Goal: Task Accomplishment & Management: Manage account settings

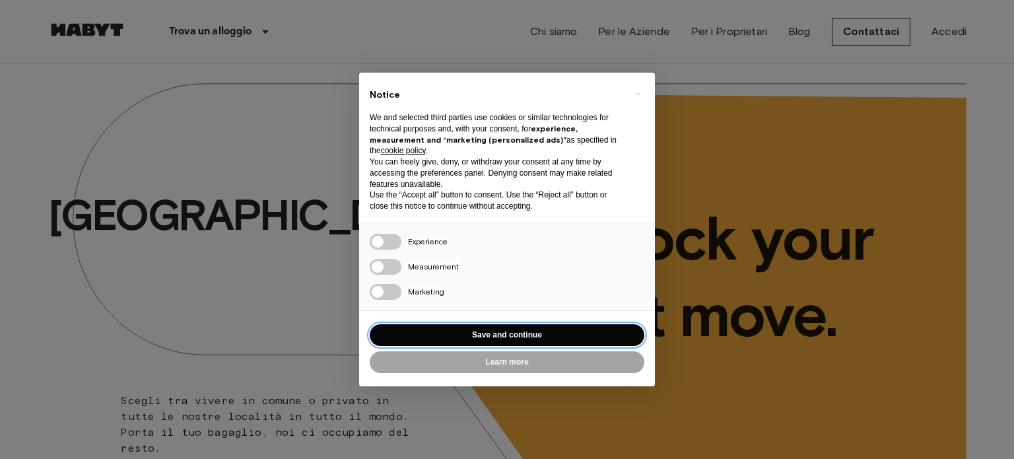
click at [518, 339] on button "Save and continue" at bounding box center [507, 335] width 275 height 22
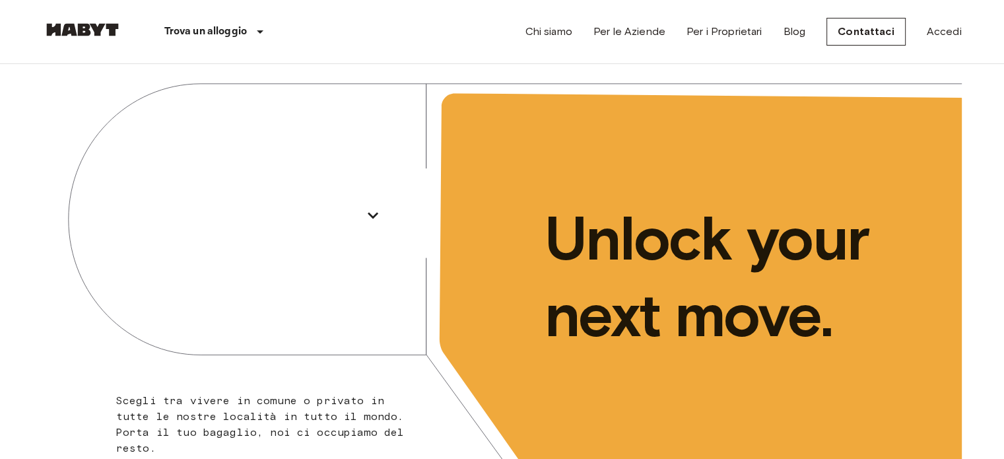
click at [934, 40] on div "Chi siamo Per le Aziende Per i Proprietari Blog Contattaci Accedi" at bounding box center [743, 31] width 436 height 63
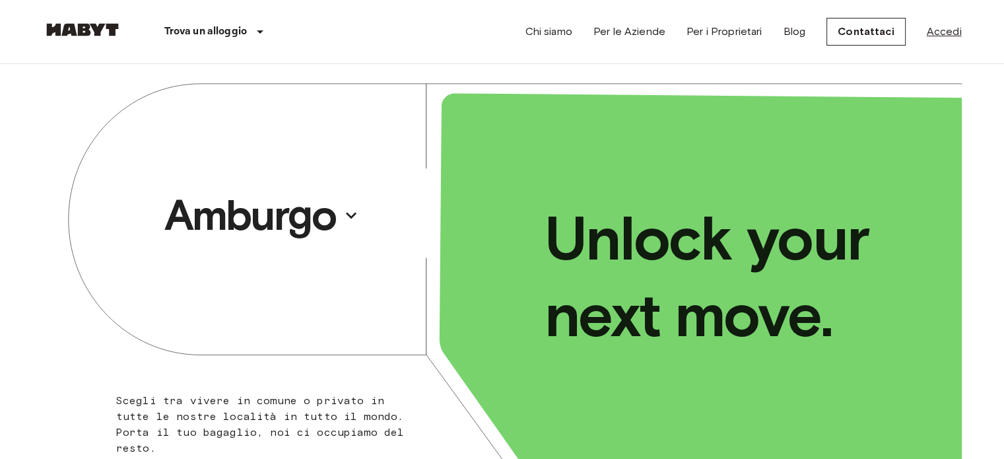
click at [937, 28] on link "Accedi" at bounding box center [944, 32] width 35 height 16
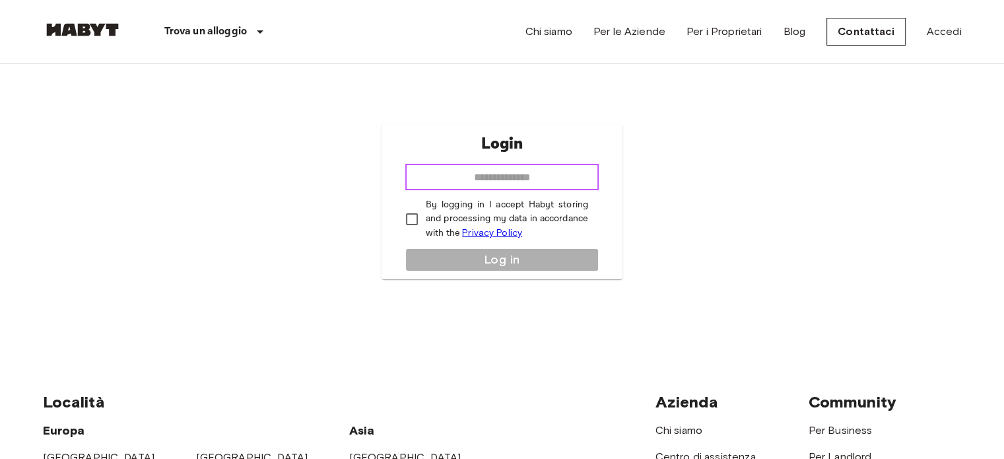
click at [552, 174] on input "email" at bounding box center [501, 177] width 193 height 26
type input "**********"
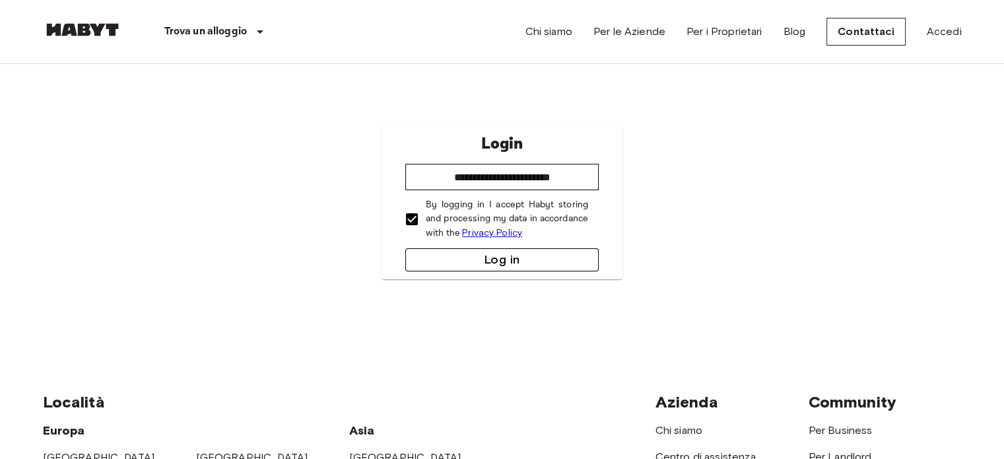
drag, startPoint x: 538, startPoint y: 274, endPoint x: 567, endPoint y: 256, distance: 34.1
click at [567, 256] on div "**********" at bounding box center [501, 201] width 241 height 155
click at [567, 256] on button "Log in" at bounding box center [501, 259] width 193 height 23
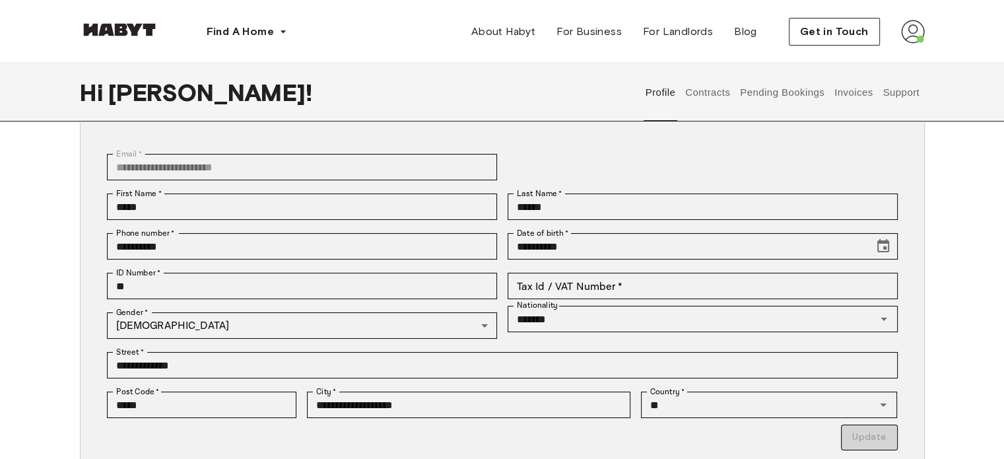
scroll to position [68, 0]
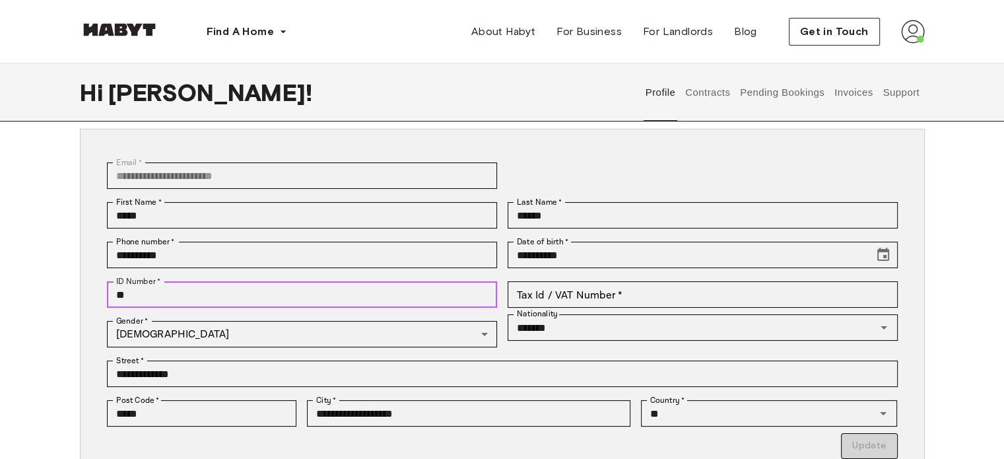
click at [246, 290] on input "**" at bounding box center [302, 294] width 390 height 26
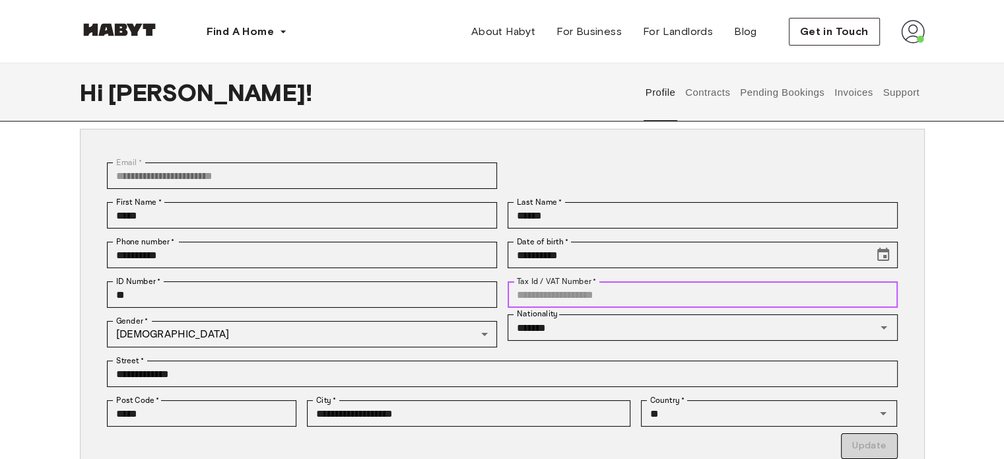
click at [557, 287] on input "Tax Id / VAT Number   *" at bounding box center [702, 294] width 390 height 26
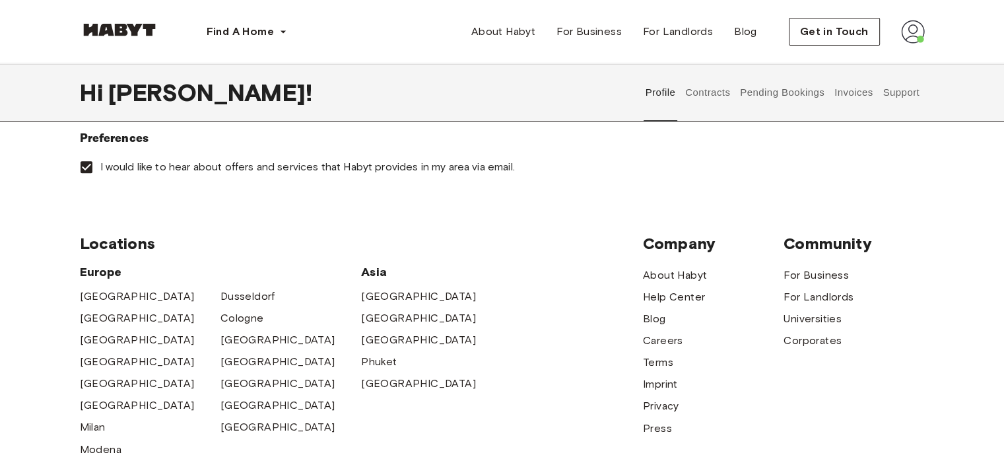
scroll to position [507, 0]
click at [909, 26] on img at bounding box center [913, 32] width 24 height 24
click at [879, 60] on span "Profile" at bounding box center [872, 62] width 33 height 16
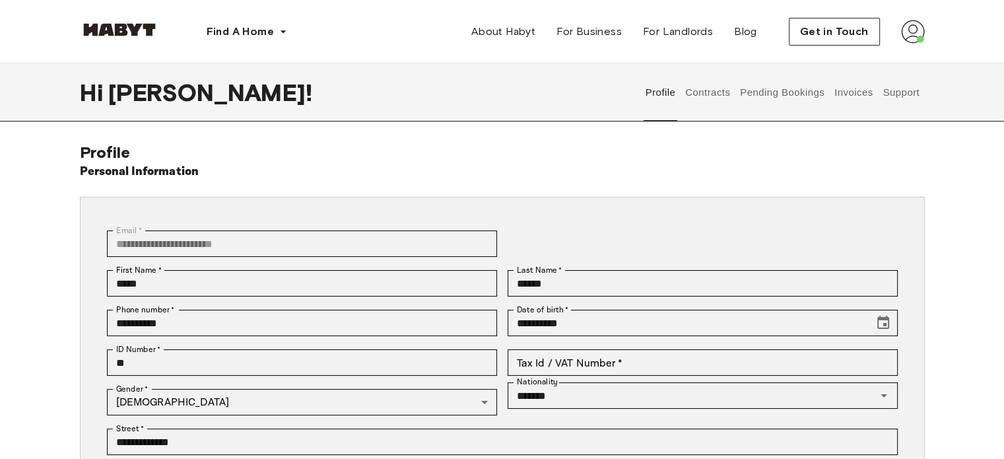
click at [861, 96] on button "Invoices" at bounding box center [853, 92] width 42 height 58
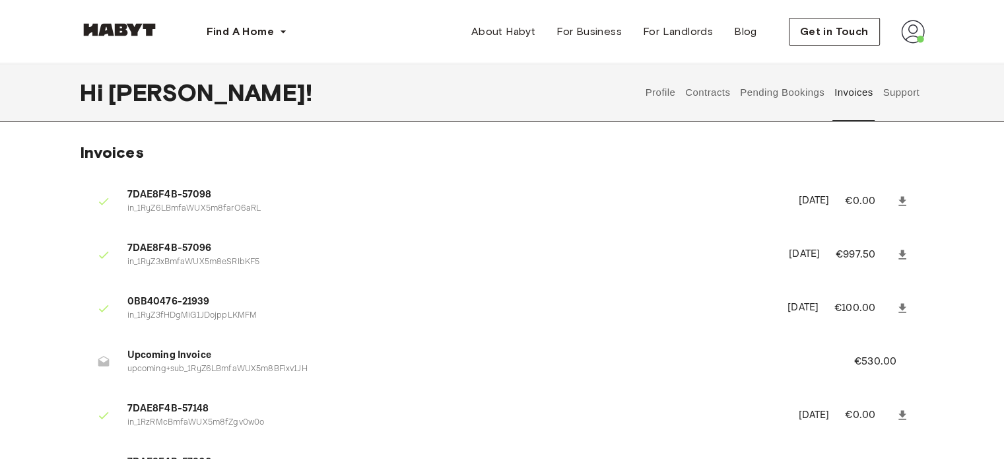
click at [789, 91] on button "Pending Bookings" at bounding box center [782, 92] width 88 height 58
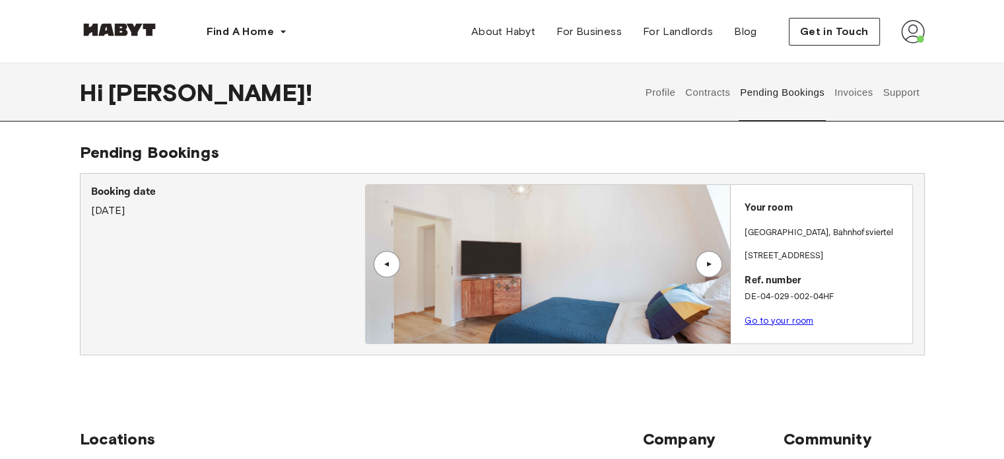
click at [718, 263] on div "▲" at bounding box center [709, 264] width 26 height 26
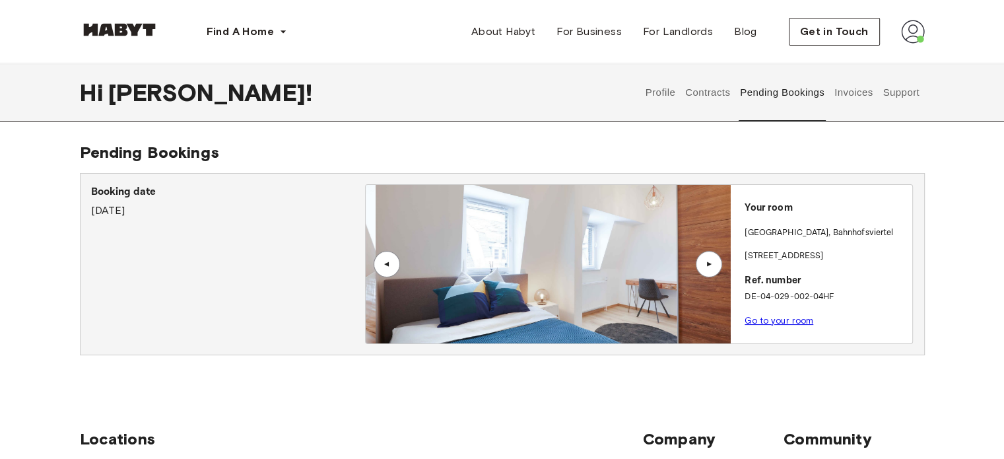
click at [718, 263] on div "▲" at bounding box center [709, 264] width 26 height 26
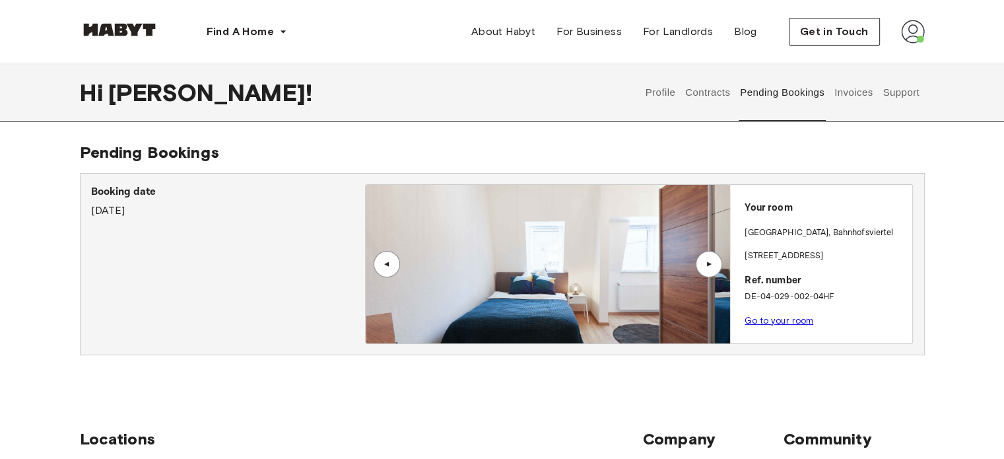
click at [380, 259] on div "▲" at bounding box center [387, 264] width 26 height 26
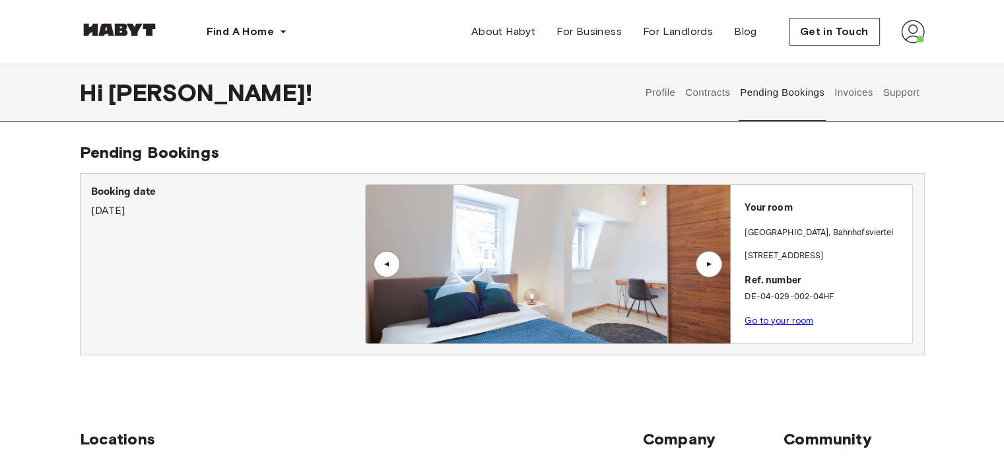
click at [705, 265] on div "▲" at bounding box center [708, 264] width 13 height 8
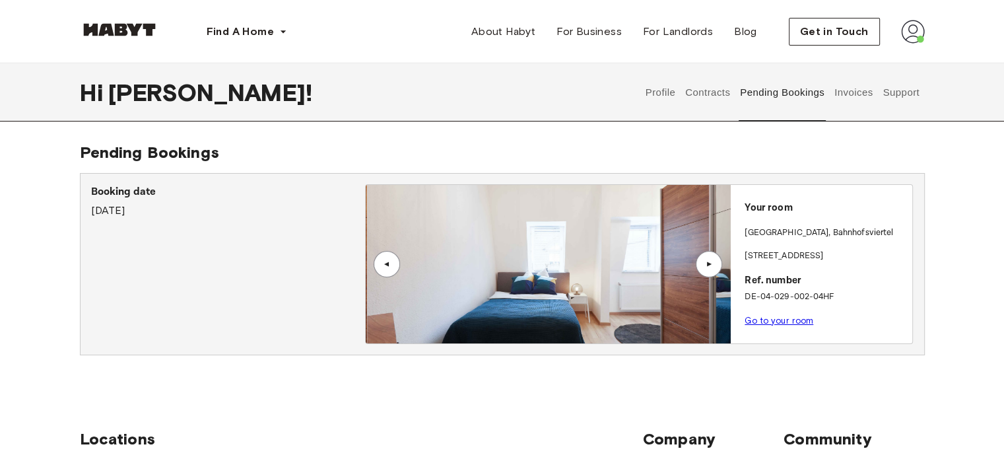
click at [705, 265] on div "▲" at bounding box center [708, 264] width 13 height 8
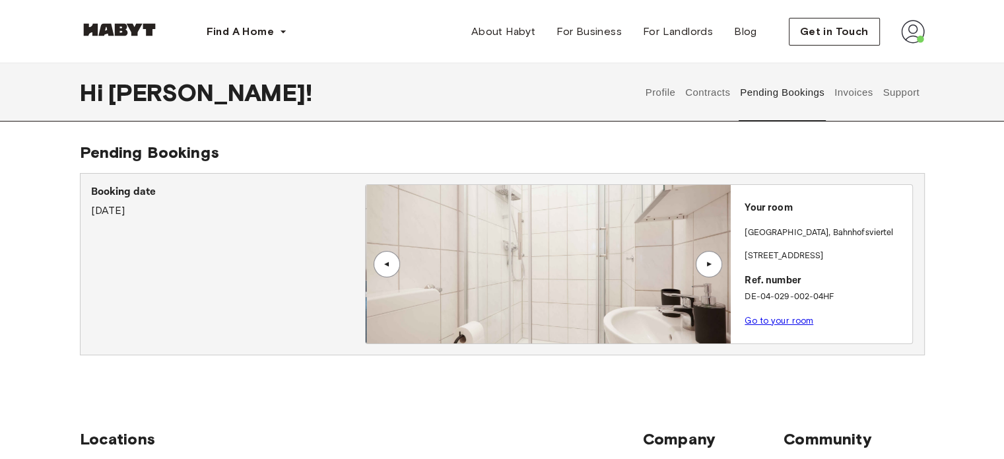
click at [705, 265] on div "▲" at bounding box center [708, 264] width 13 height 8
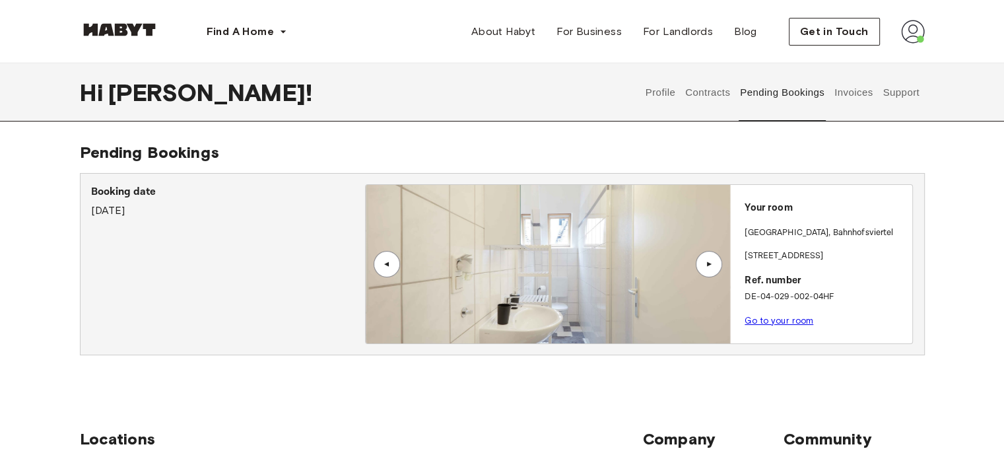
click at [705, 265] on div "▲" at bounding box center [708, 264] width 13 height 8
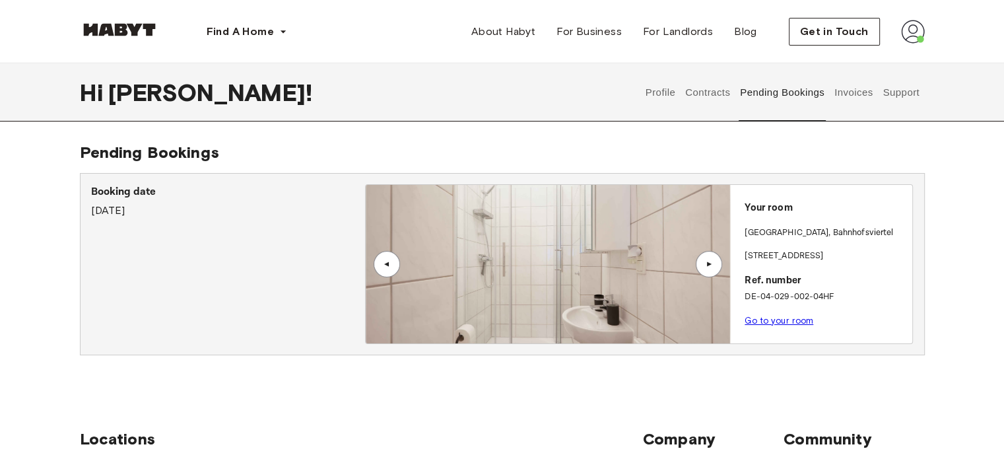
click at [705, 265] on div "▲" at bounding box center [708, 264] width 13 height 8
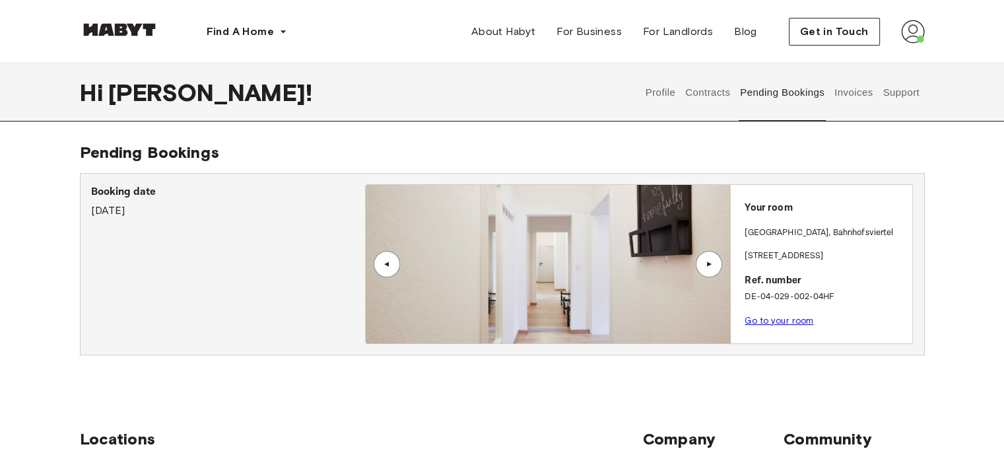
click at [705, 265] on div "▲" at bounding box center [708, 264] width 13 height 8
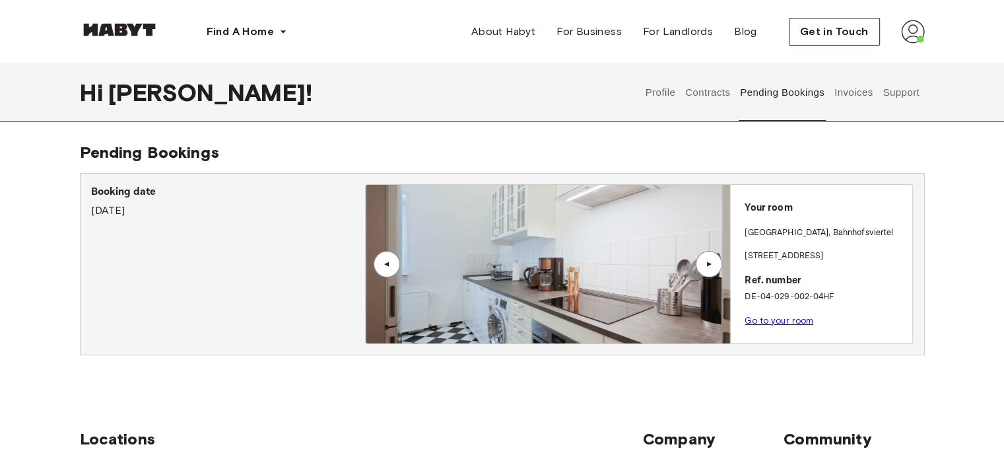
click at [705, 265] on div "▲" at bounding box center [708, 264] width 13 height 8
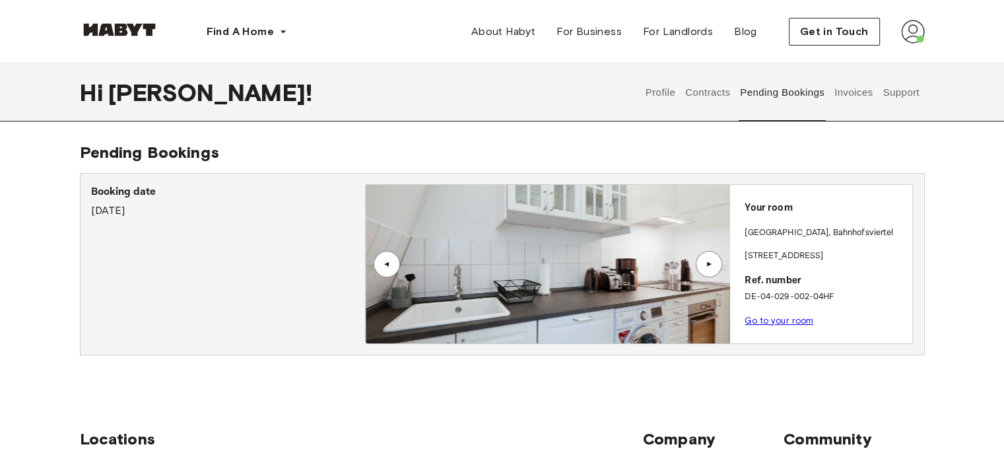
click at [705, 265] on div "▲" at bounding box center [708, 264] width 13 height 8
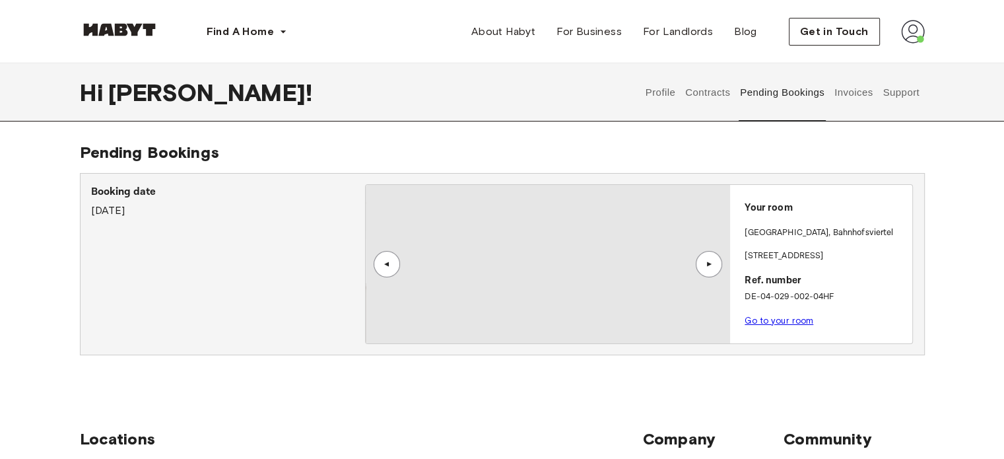
click at [705, 265] on div "▲" at bounding box center [708, 264] width 13 height 8
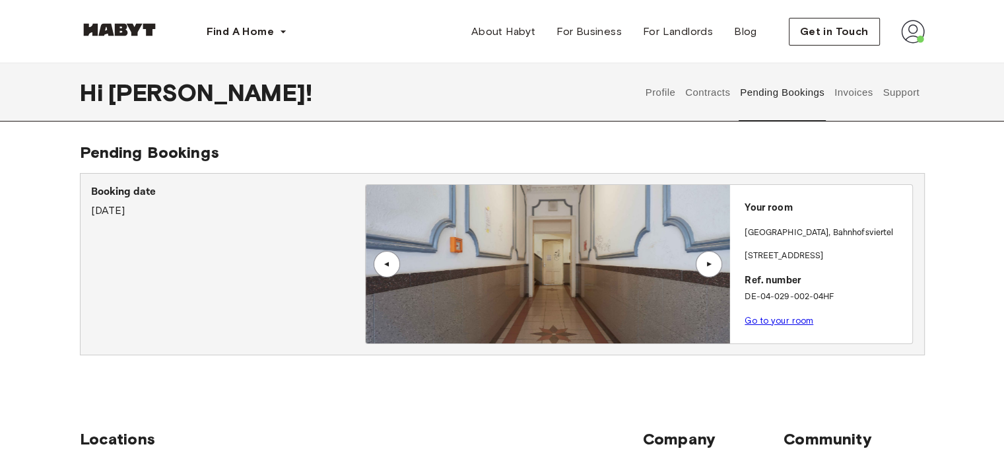
click at [705, 265] on div "▲" at bounding box center [708, 264] width 13 height 8
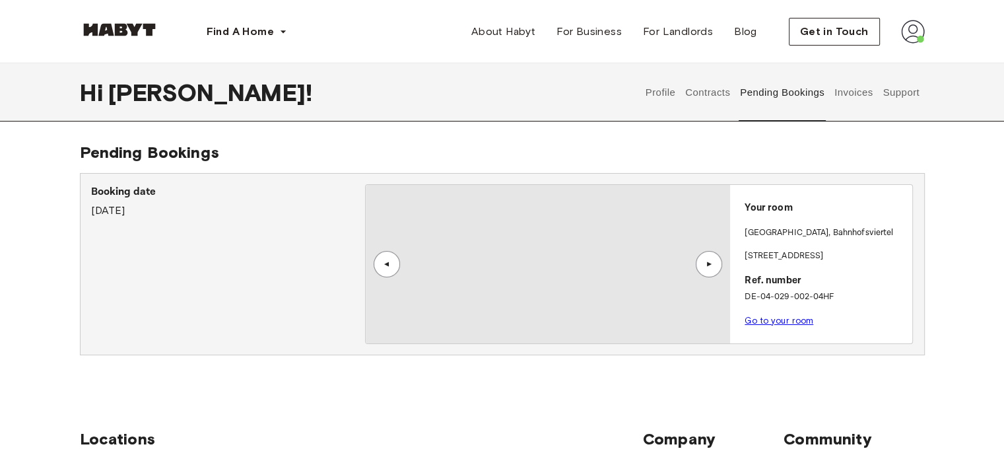
click at [705, 265] on div "▲" at bounding box center [708, 264] width 13 height 8
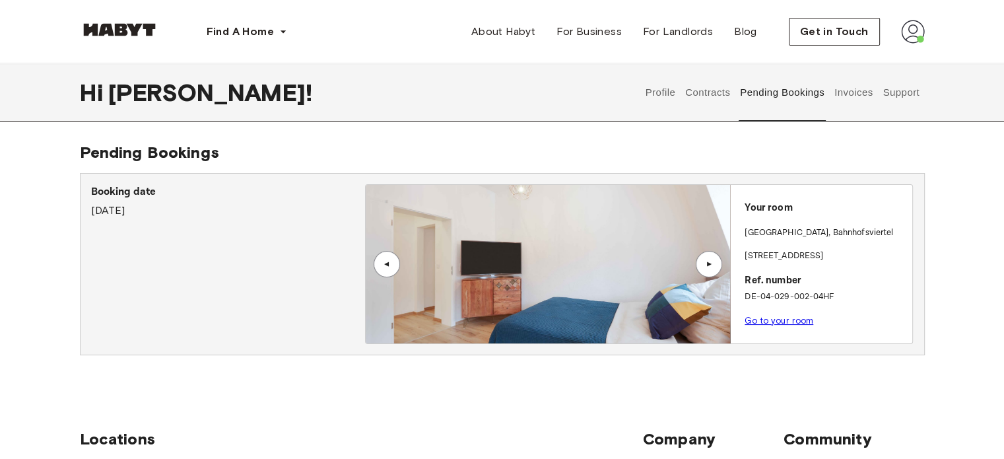
click at [119, 216] on div "Booking date August 21st, 2025" at bounding box center [228, 201] width 274 height 34
click at [863, 278] on p "Ref. number" at bounding box center [825, 280] width 162 height 15
click at [787, 323] on link "Go to your room" at bounding box center [778, 320] width 69 height 10
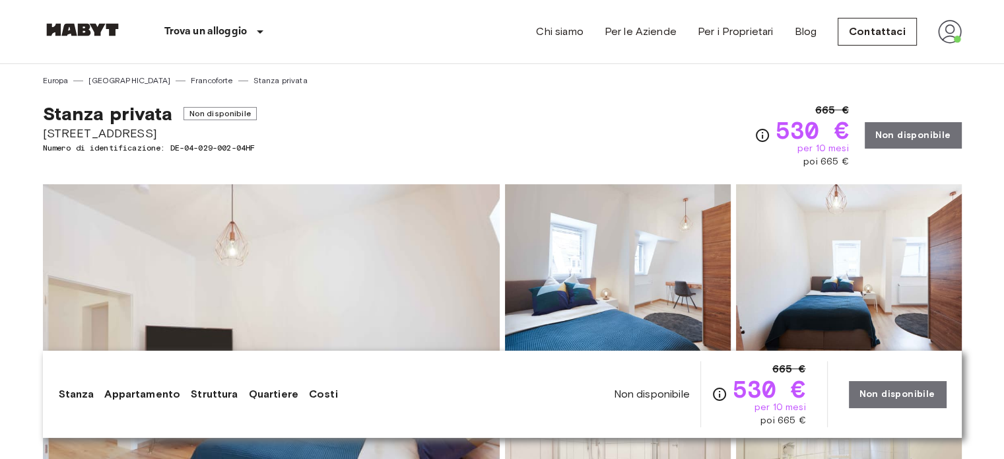
click at [942, 27] on img at bounding box center [950, 32] width 24 height 24
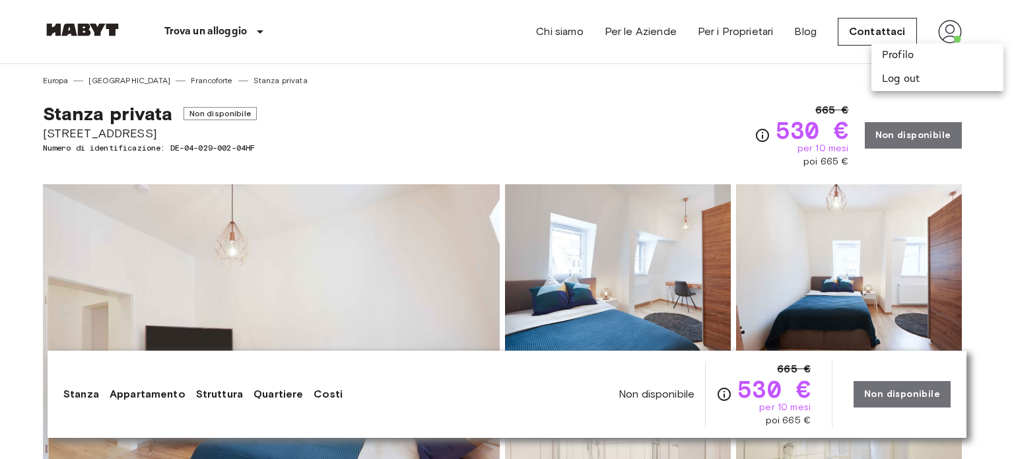
click at [952, 30] on div at bounding box center [507, 229] width 1014 height 459
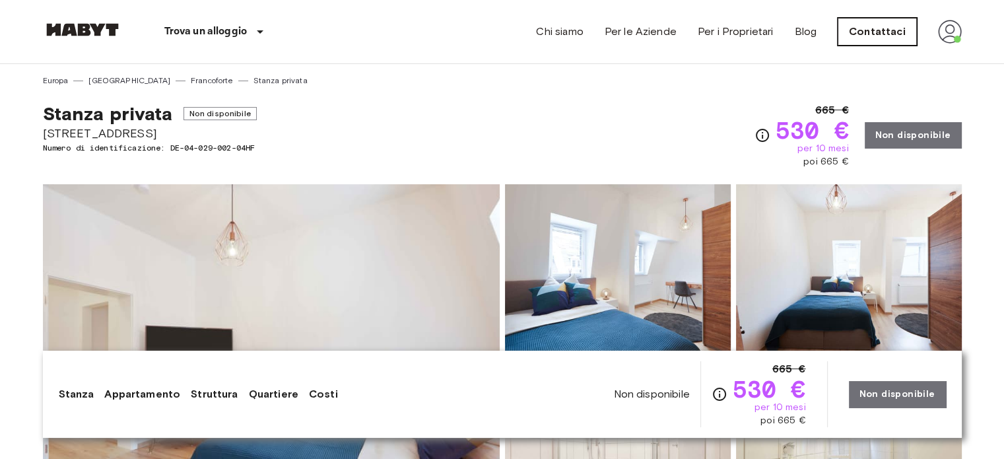
click at [899, 38] on link "Contattaci" at bounding box center [876, 32] width 79 height 28
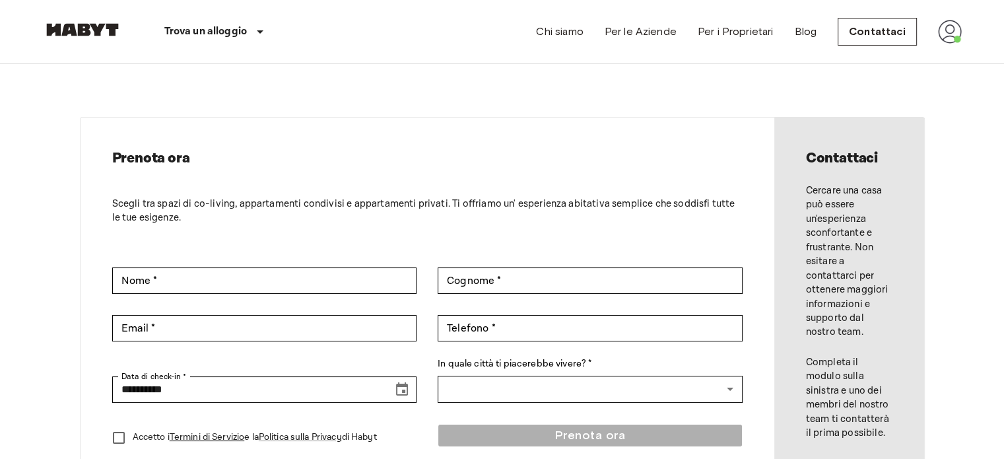
click at [946, 20] on img at bounding box center [950, 32] width 24 height 24
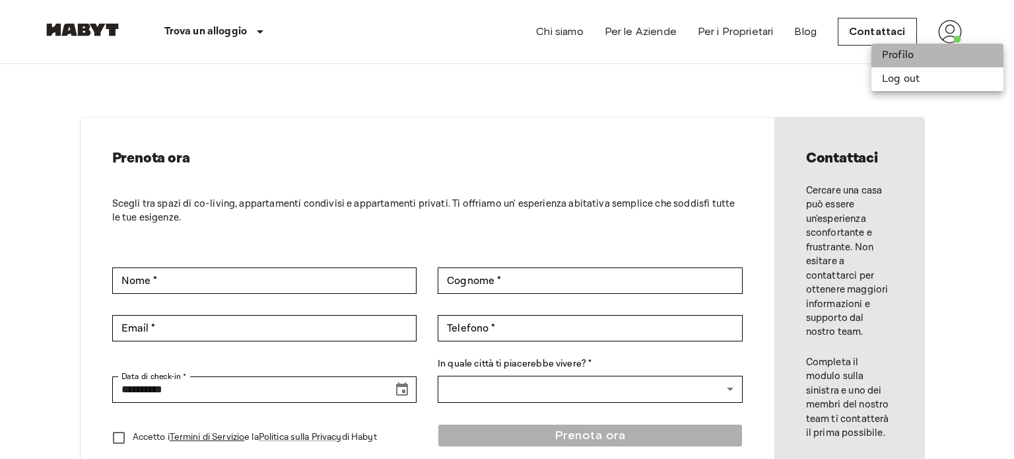
click at [906, 52] on li "Profilo" at bounding box center [937, 56] width 132 height 24
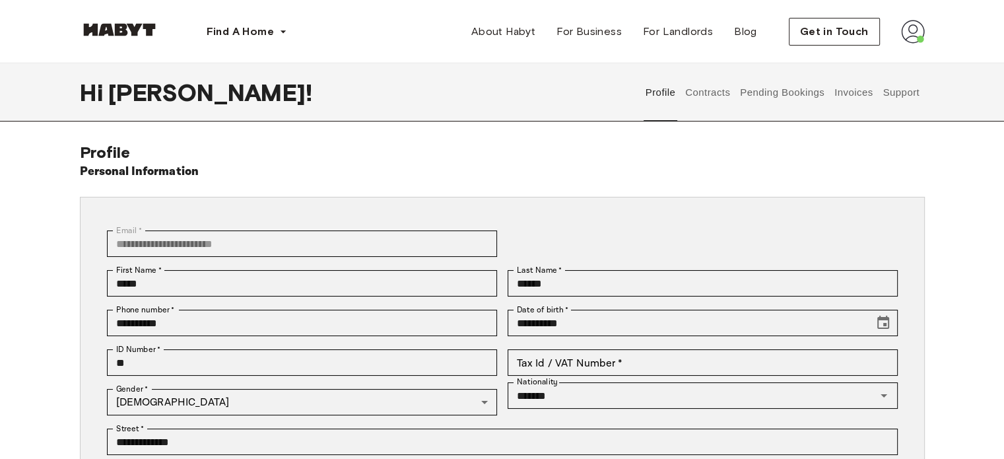
click at [708, 96] on button "Contracts" at bounding box center [708, 92] width 48 height 58
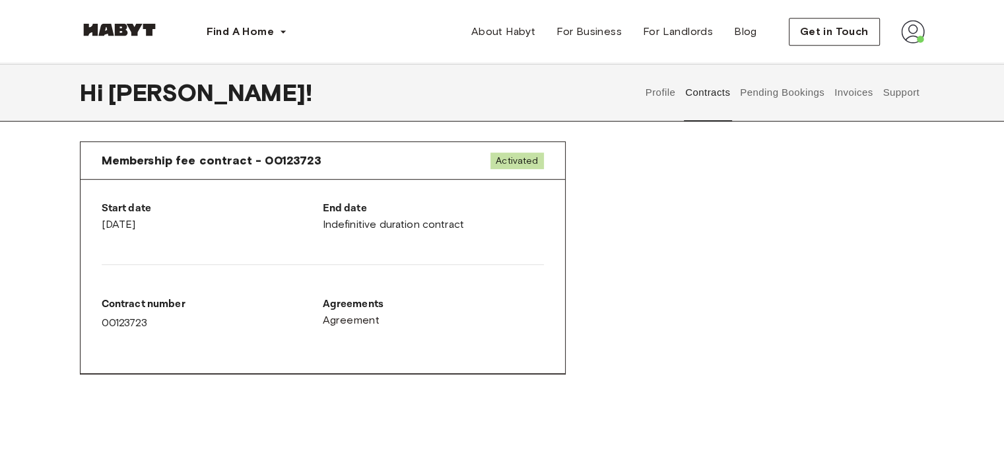
scroll to position [686, 0]
drag, startPoint x: 465, startPoint y: 224, endPoint x: 314, endPoint y: 233, distance: 150.7
click at [314, 233] on div "Start date [DATE] End date Indefinitive duration contract Contract number 00123…" at bounding box center [323, 276] width 484 height 194
click at [314, 233] on div "Start date [DATE]" at bounding box center [212, 221] width 221 height 42
drag, startPoint x: 314, startPoint y: 233, endPoint x: 473, endPoint y: 218, distance: 159.8
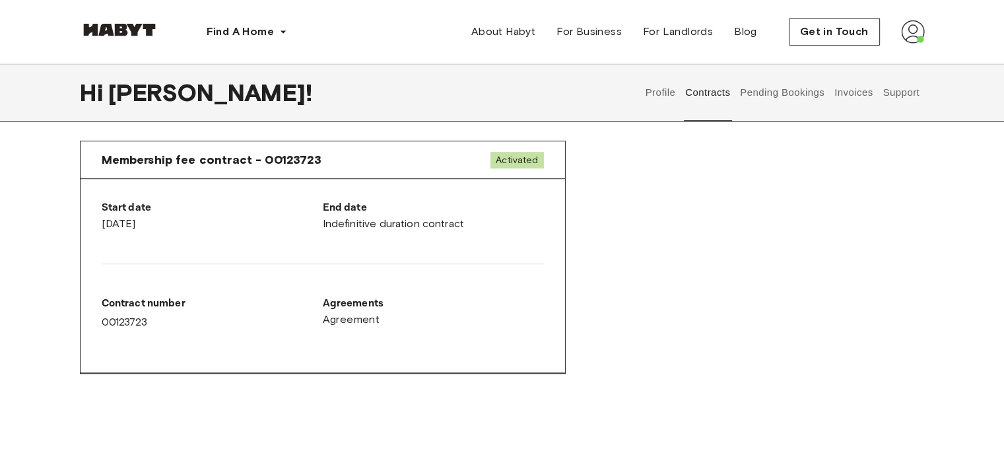
click at [473, 218] on div "Start date [DATE] End date Indefinitive duration contract Contract number 00123…" at bounding box center [323, 276] width 484 height 194
click at [473, 218] on div "End date Indefinitive duration contract" at bounding box center [433, 216] width 221 height 32
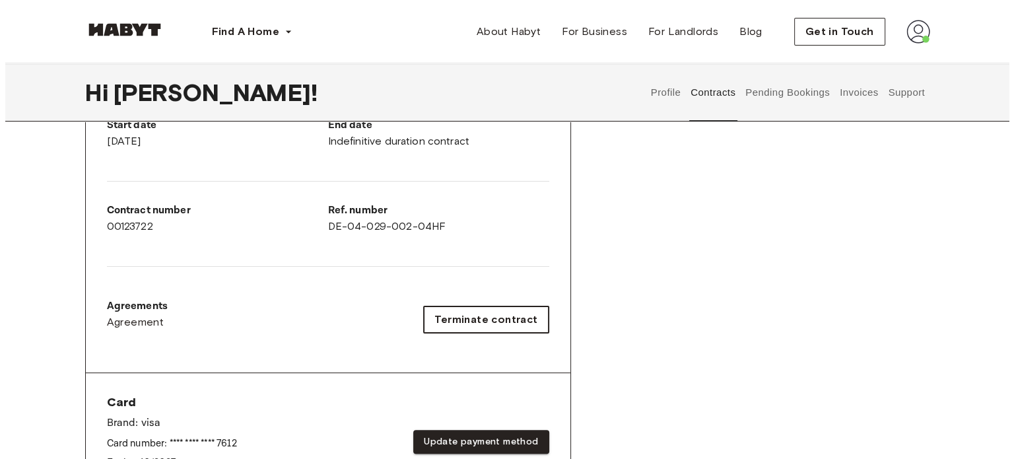
scroll to position [275, 0]
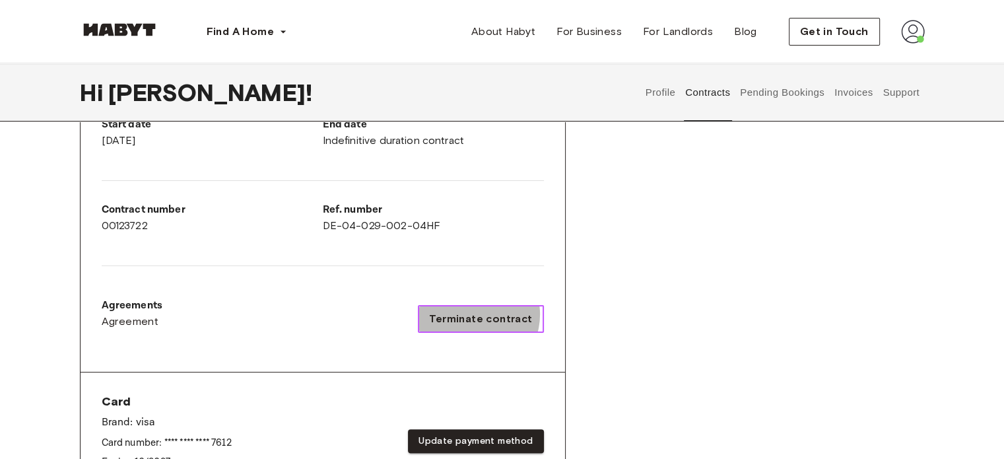
click at [478, 313] on span "Terminate contract" at bounding box center [480, 319] width 103 height 16
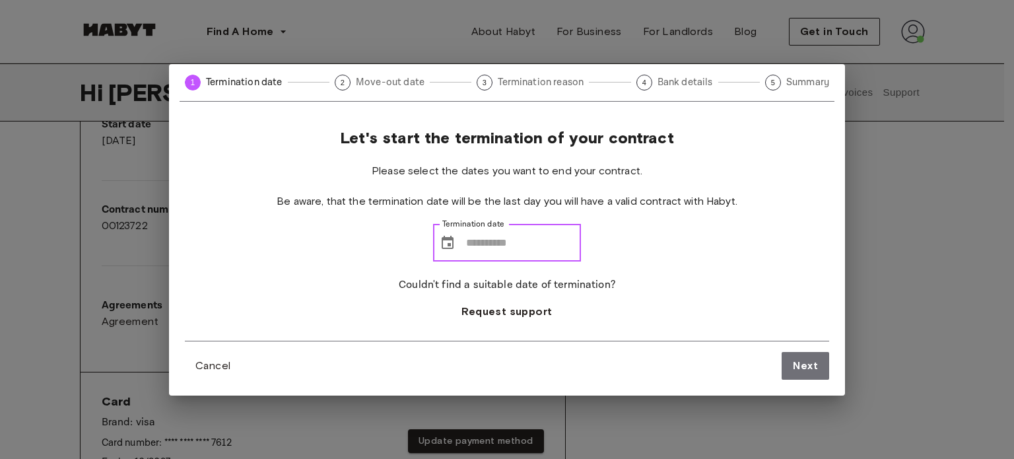
click at [500, 239] on input "Termination date" at bounding box center [523, 242] width 115 height 37
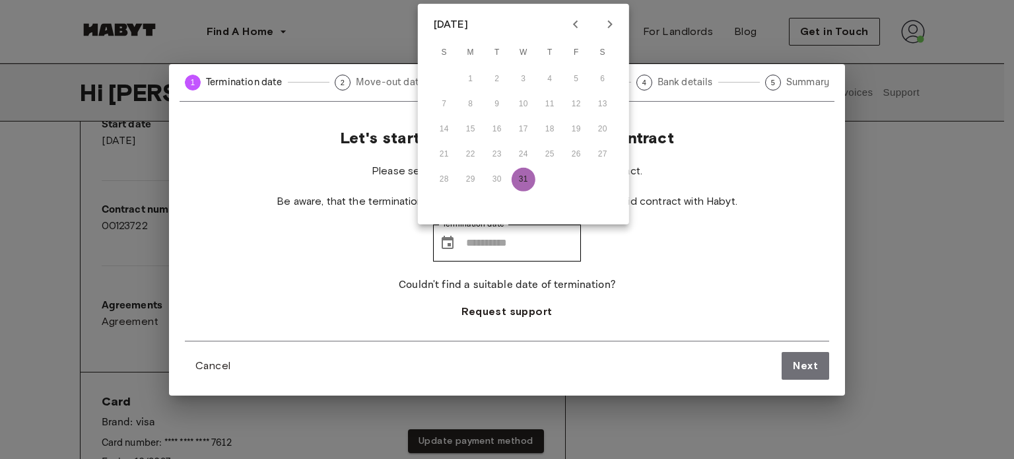
click at [519, 181] on button "31" at bounding box center [523, 180] width 24 height 24
type input "**********"
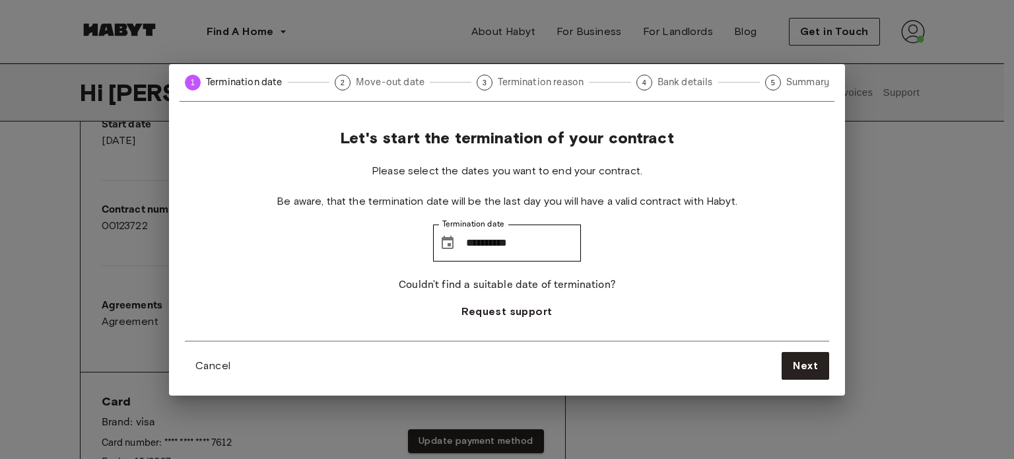
click at [692, 247] on div "**********" at bounding box center [507, 234] width 644 height 212
click at [802, 354] on button "Next" at bounding box center [805, 366] width 48 height 28
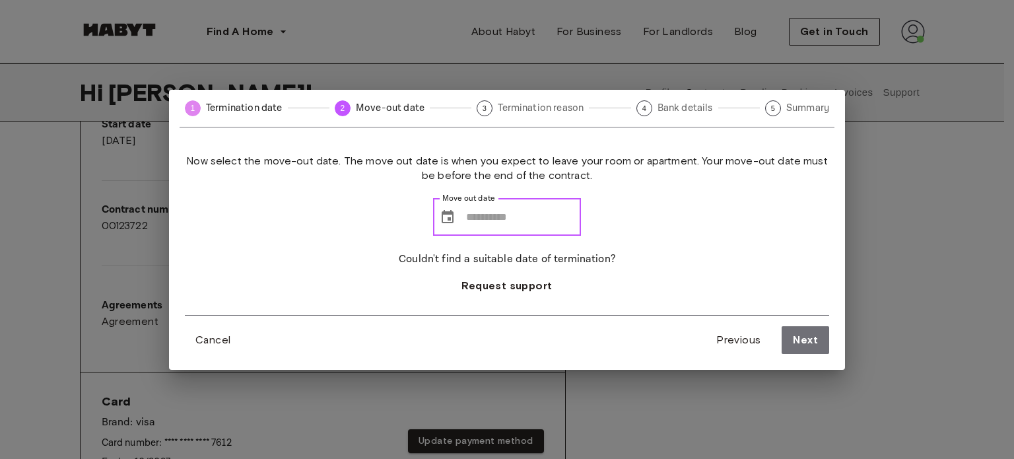
click at [475, 229] on input "Move out date" at bounding box center [523, 217] width 115 height 37
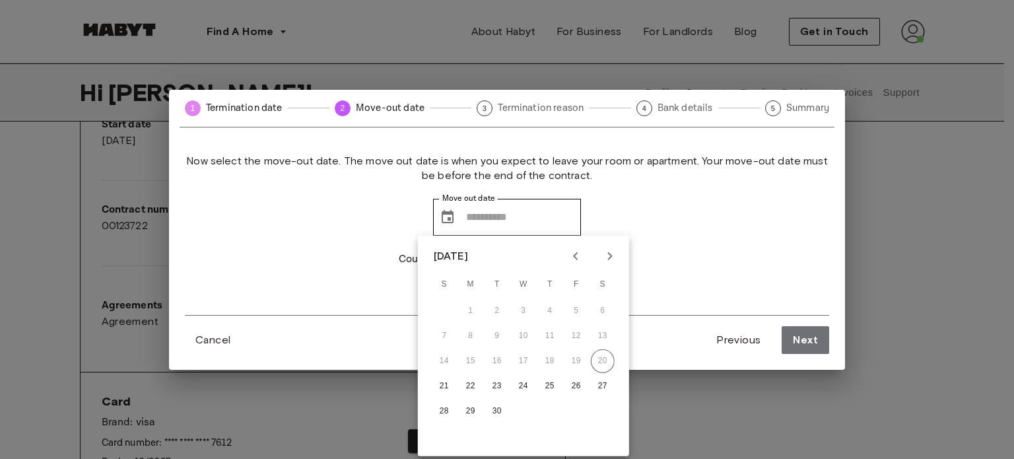
click at [468, 256] on div "[DATE]" at bounding box center [451, 256] width 34 height 16
click at [607, 250] on icon "Next month" at bounding box center [610, 256] width 16 height 16
click at [502, 411] on button "30" at bounding box center [497, 411] width 24 height 24
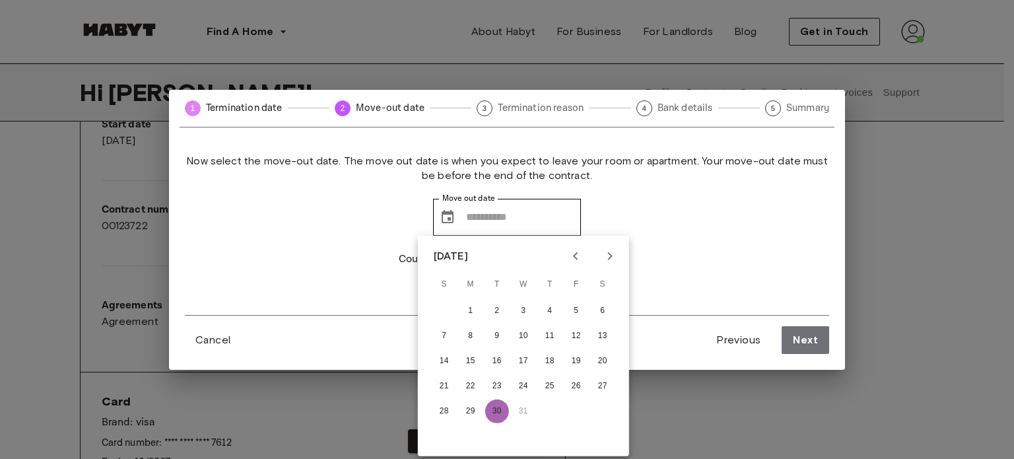
type input "**********"
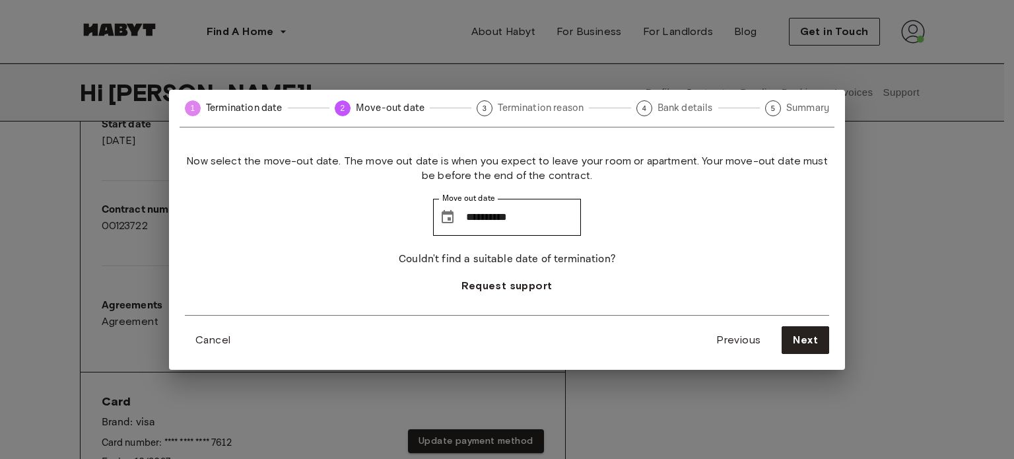
click at [653, 203] on div "**********" at bounding box center [507, 234] width 644 height 161
click at [242, 114] on span "Termination date" at bounding box center [244, 108] width 77 height 14
click at [197, 104] on circle at bounding box center [193, 108] width 16 height 16
click at [227, 343] on span "Cancel" at bounding box center [212, 340] width 35 height 16
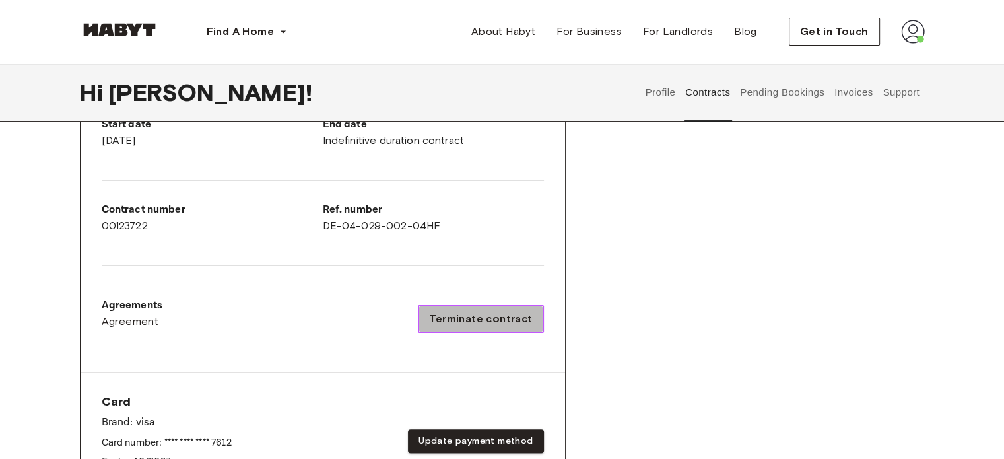
click at [508, 317] on span "Terminate contract" at bounding box center [480, 319] width 103 height 16
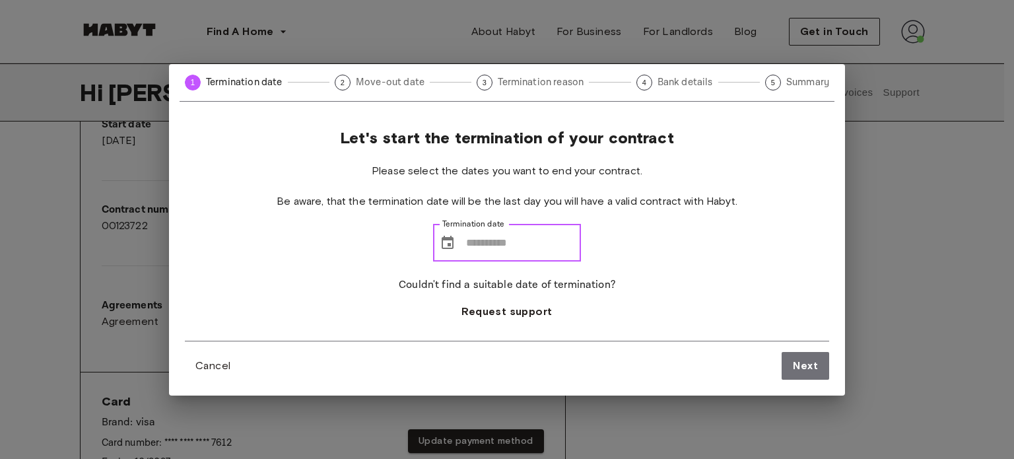
click at [506, 260] on input "Termination date" at bounding box center [523, 242] width 115 height 37
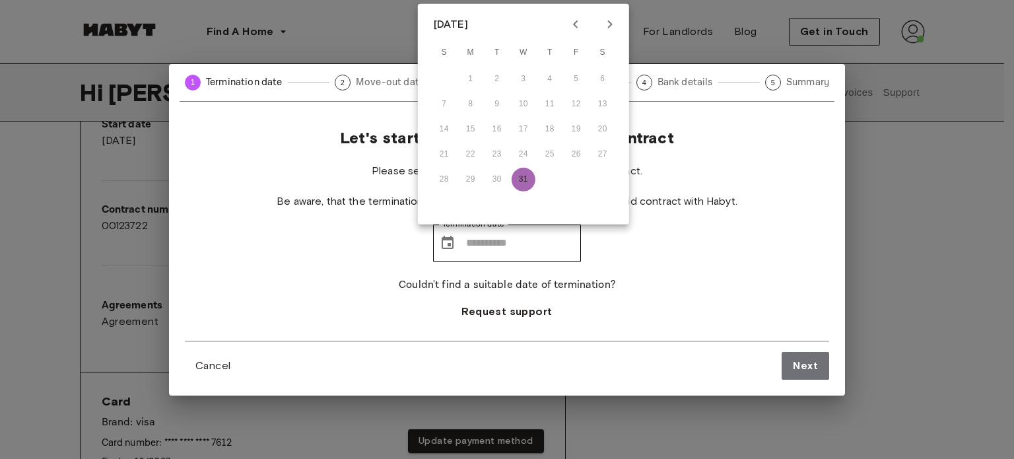
click at [526, 181] on button "31" at bounding box center [523, 180] width 24 height 24
type input "**********"
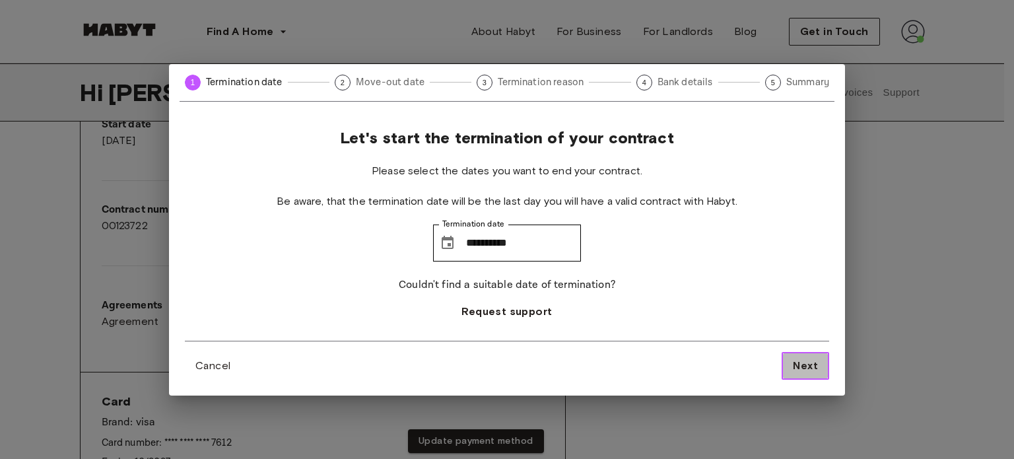
click at [812, 358] on span "Next" at bounding box center [805, 366] width 25 height 16
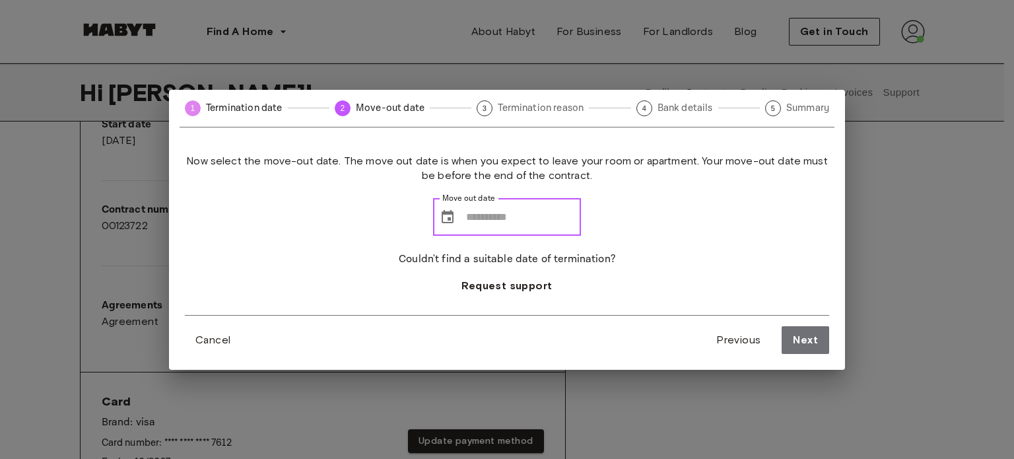
click at [469, 209] on input "Move out date" at bounding box center [523, 217] width 115 height 37
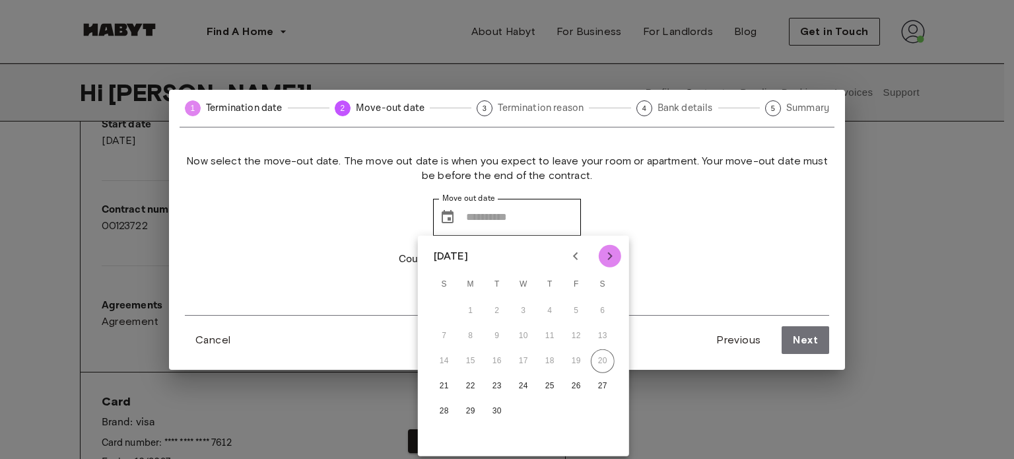
click at [610, 251] on icon "Next month" at bounding box center [610, 256] width 16 height 16
click at [568, 253] on icon "Previous month" at bounding box center [576, 256] width 16 height 16
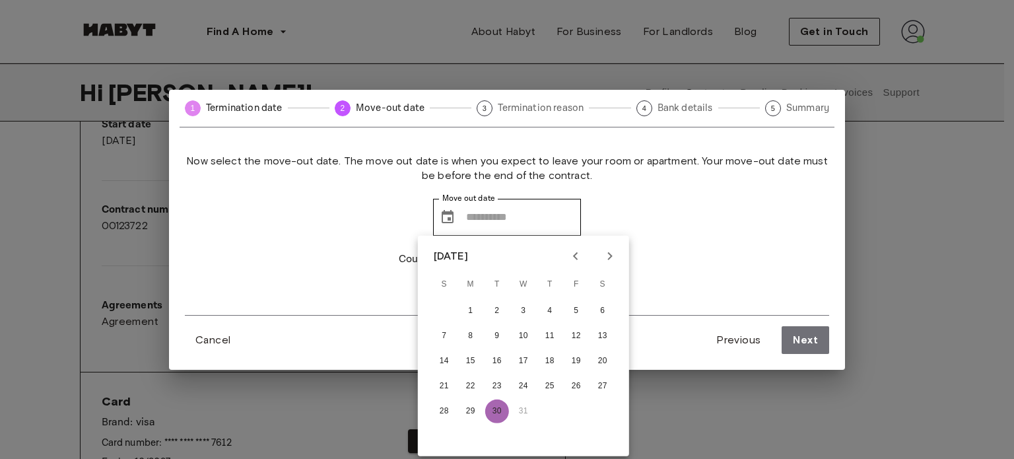
click at [494, 404] on button "30" at bounding box center [497, 411] width 24 height 24
type input "**********"
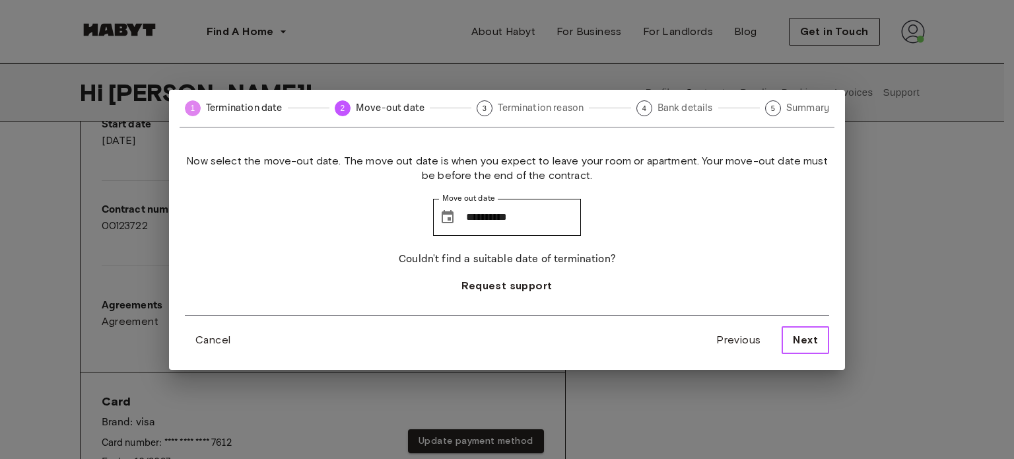
click at [800, 335] on span "Next" at bounding box center [805, 340] width 25 height 16
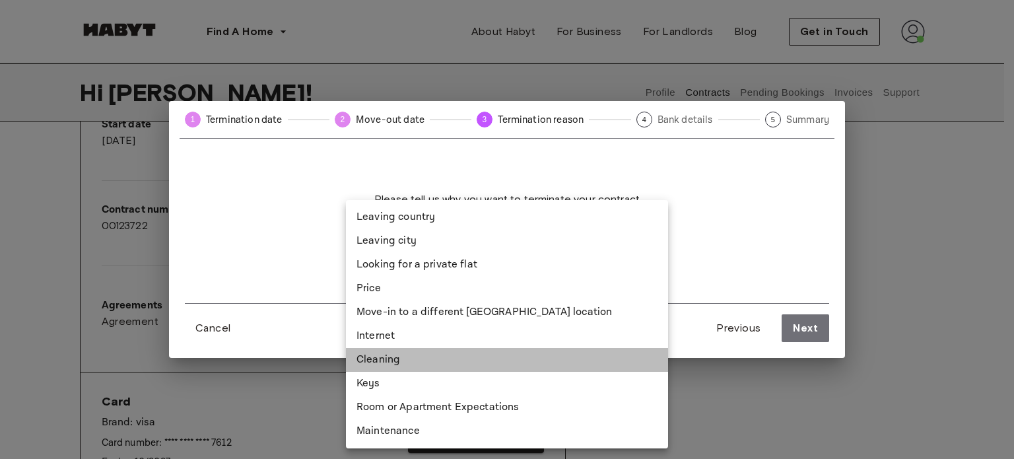
click at [454, 354] on li "Cleaning" at bounding box center [507, 360] width 322 height 24
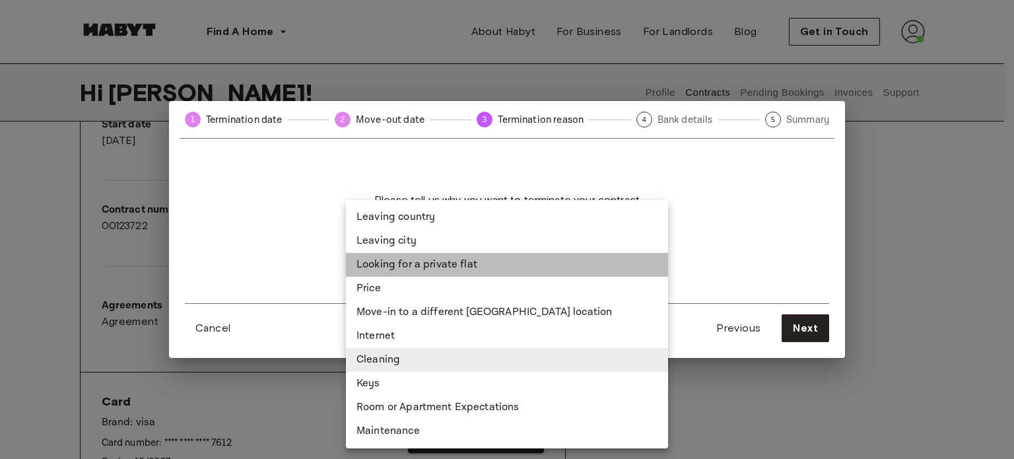
click at [496, 263] on li "Looking for a private flat" at bounding box center [507, 265] width 322 height 24
type input "**********"
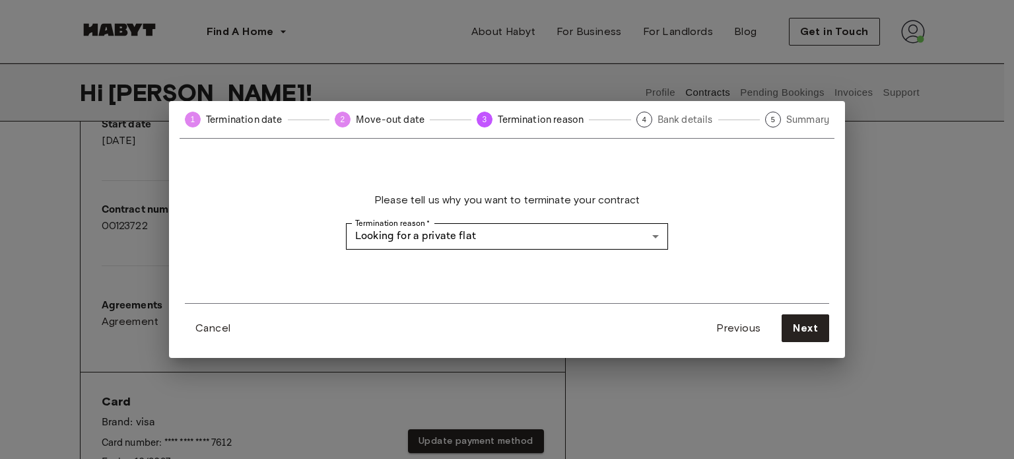
click at [496, 263] on div "**********" at bounding box center [507, 234] width 644 height 138
click at [674, 181] on div "**********" at bounding box center [507, 234] width 644 height 138
click at [787, 318] on button "Next" at bounding box center [805, 328] width 48 height 28
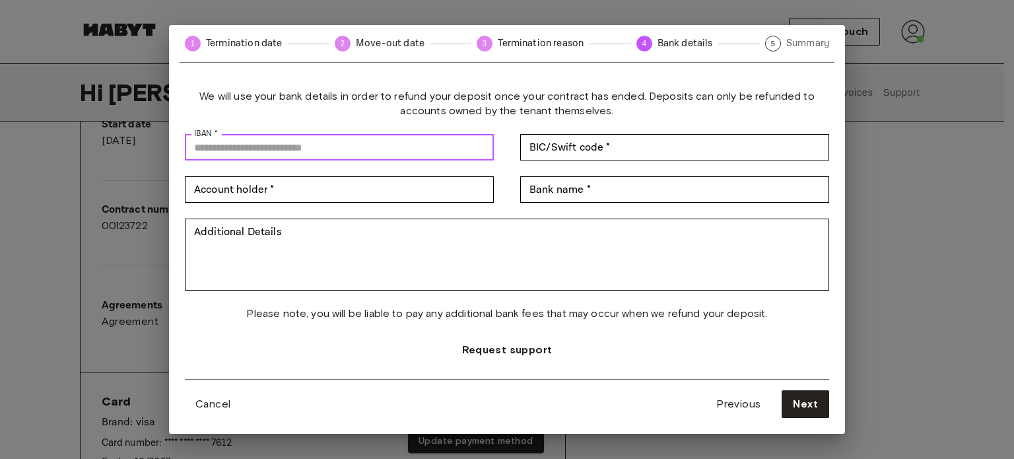
click at [441, 156] on input "IBAN *" at bounding box center [339, 147] width 309 height 26
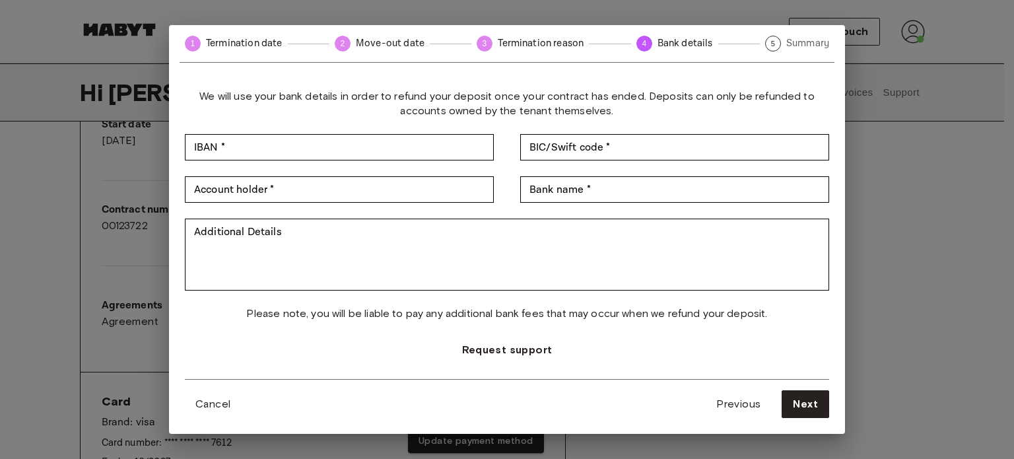
click at [517, 125] on div "We will use your bank details in order to refund your deposit once your contrac…" at bounding box center [507, 234] width 644 height 290
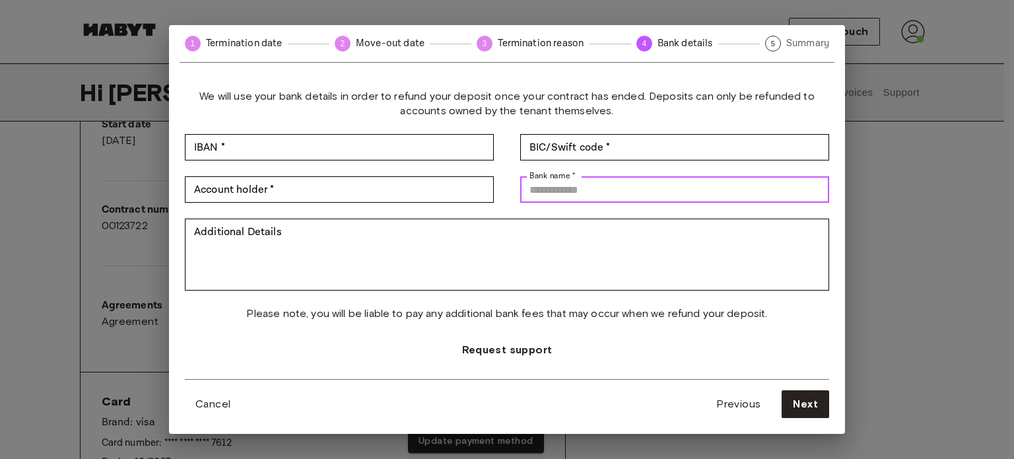
click at [580, 191] on input "Bank name *" at bounding box center [674, 189] width 309 height 26
click at [514, 164] on div "We will use your bank details in order to refund your deposit once your contrac…" at bounding box center [507, 234] width 644 height 290
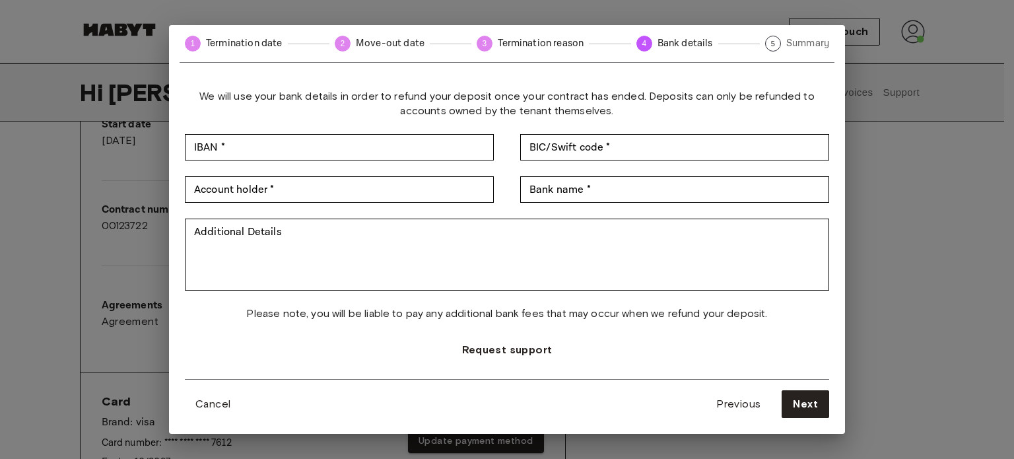
click at [536, 83] on div "We will use your bank details in order to refund your deposit once your contrac…" at bounding box center [507, 253] width 676 height 360
click at [494, 170] on div "We will use your bank details in order to refund your deposit once your contrac…" at bounding box center [507, 234] width 644 height 290
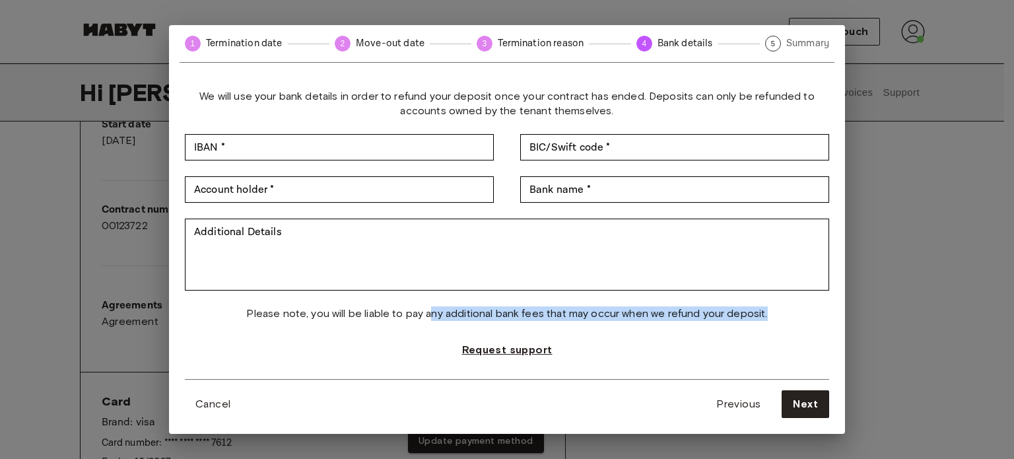
drag, startPoint x: 434, startPoint y: 313, endPoint x: 541, endPoint y: 339, distance: 110.0
click at [541, 339] on div "We will use your bank details in order to refund your deposit once your contrac…" at bounding box center [507, 234] width 644 height 290
click at [566, 318] on span "Please note, you will be liable to pay any additional bank fees that may occur …" at bounding box center [506, 313] width 521 height 15
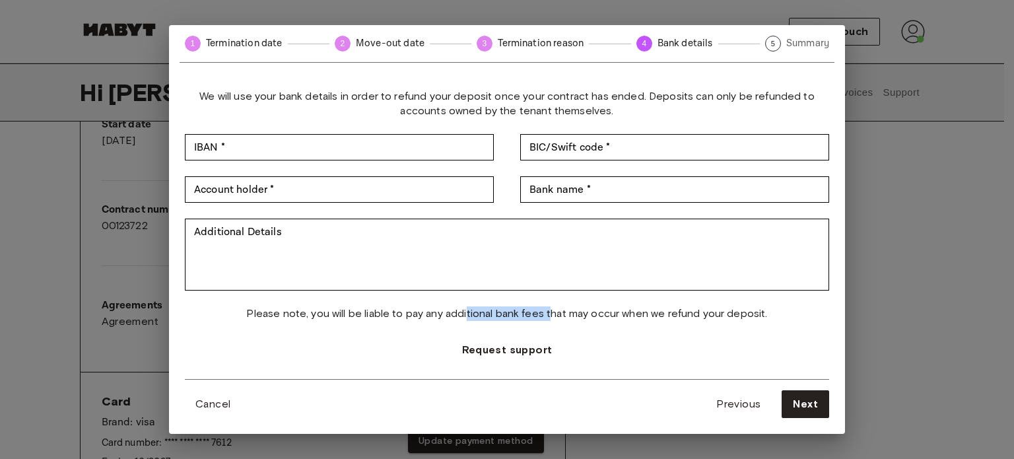
drag, startPoint x: 550, startPoint y: 315, endPoint x: 467, endPoint y: 316, distance: 82.5
click at [467, 316] on span "Please note, you will be liable to pay any additional bank fees that may occur …" at bounding box center [506, 313] width 521 height 15
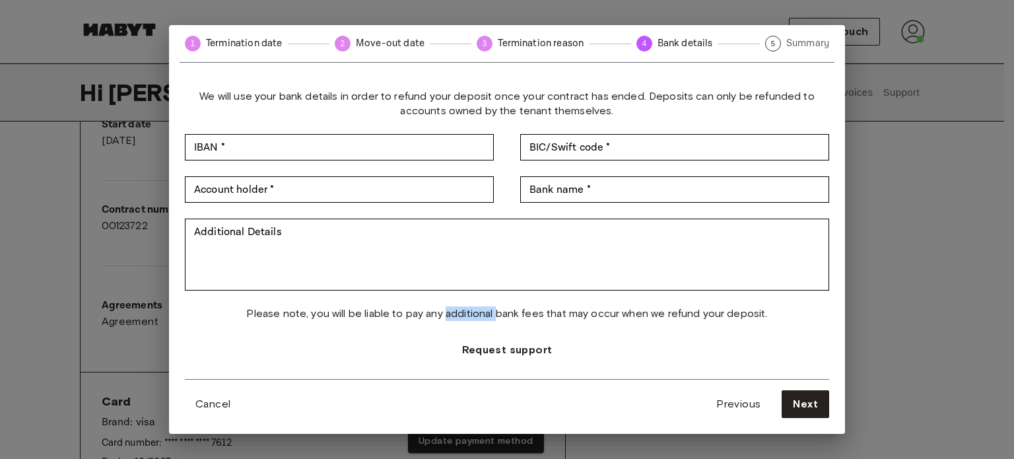
click at [467, 316] on span "Please note, you will be liable to pay any additional bank fees that may occur …" at bounding box center [506, 313] width 521 height 15
drag, startPoint x: 452, startPoint y: 317, endPoint x: 492, endPoint y: 319, distance: 40.3
click at [492, 319] on span "Please note, you will be liable to pay any additional bank fees that may occur …" at bounding box center [506, 313] width 521 height 15
drag, startPoint x: 493, startPoint y: 318, endPoint x: 449, endPoint y: 311, distance: 44.8
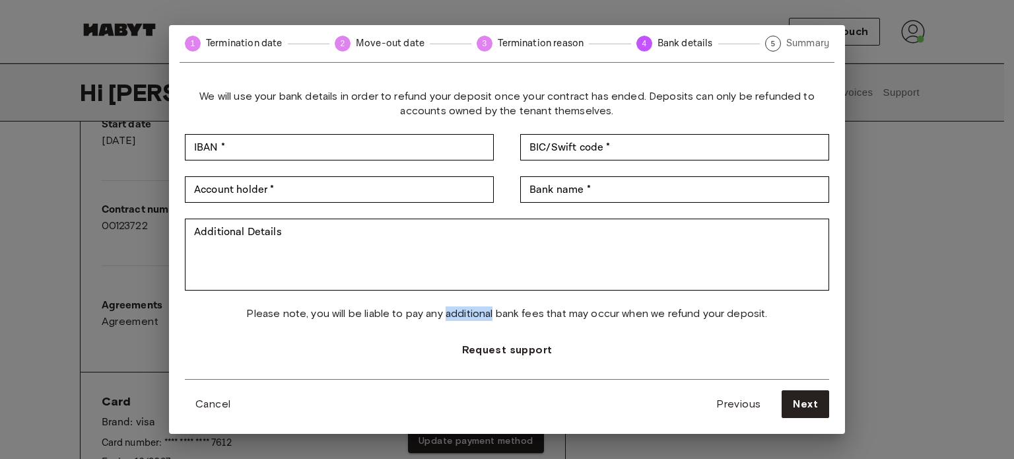
click at [449, 311] on span "Please note, you will be liable to pay any additional bank fees that may occur …" at bounding box center [506, 313] width 521 height 15
drag, startPoint x: 449, startPoint y: 311, endPoint x: 494, endPoint y: 314, distance: 45.7
click at [494, 314] on span "Please note, you will be liable to pay any additional bank fees that may occur …" at bounding box center [506, 313] width 521 height 15
click at [494, 313] on span "Please note, you will be liable to pay any additional bank fees that may occur …" at bounding box center [506, 313] width 521 height 15
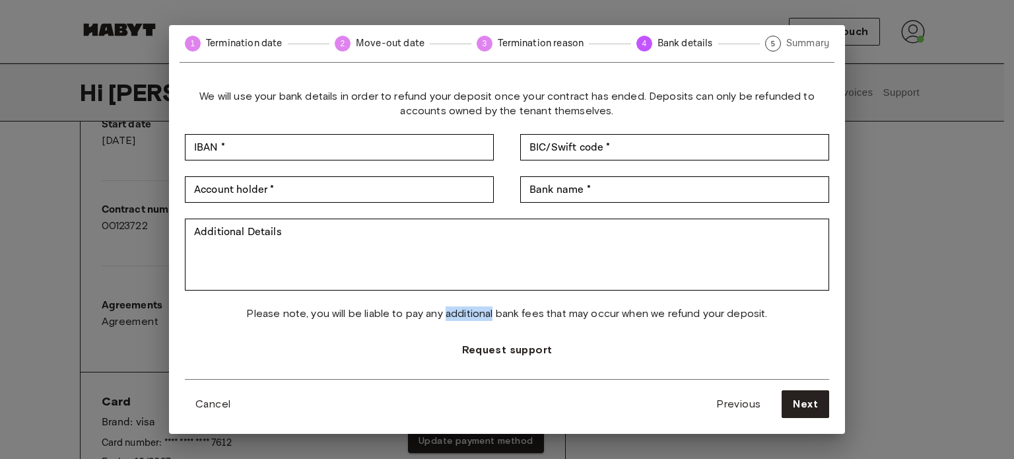
drag, startPoint x: 494, startPoint y: 316, endPoint x: 447, endPoint y: 315, distance: 46.2
click at [447, 315] on span "Please note, you will be liable to pay any additional bank fees that may occur …" at bounding box center [506, 313] width 521 height 15
click at [445, 310] on span "Please note, you will be liable to pay any additional bank fees that may occur …" at bounding box center [506, 313] width 521 height 15
drag, startPoint x: 445, startPoint y: 310, endPoint x: 494, endPoint y: 311, distance: 48.9
click at [494, 311] on span "Please note, you will be liable to pay any additional bank fees that may occur …" at bounding box center [506, 313] width 521 height 15
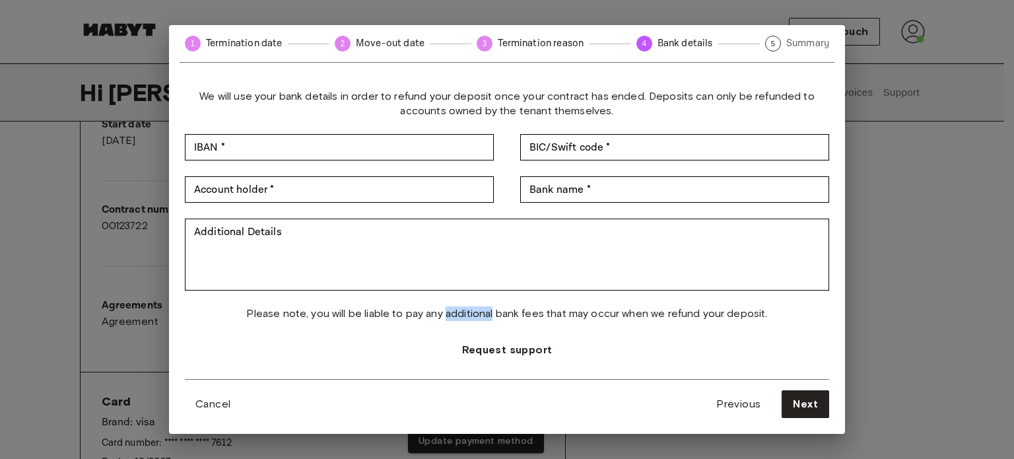
click at [494, 311] on span "Please note, you will be liable to pay any additional bank fees that may occur …" at bounding box center [506, 313] width 521 height 15
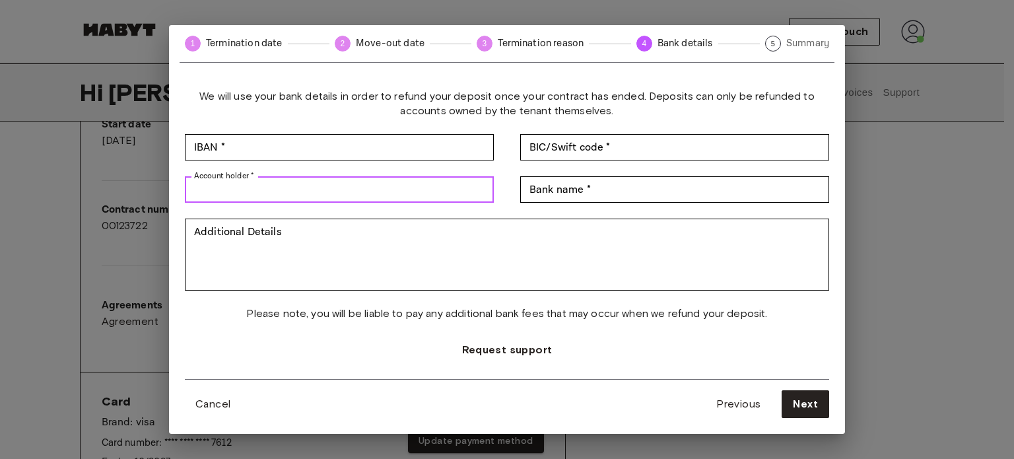
click at [465, 187] on input "Account holder *" at bounding box center [339, 189] width 309 height 26
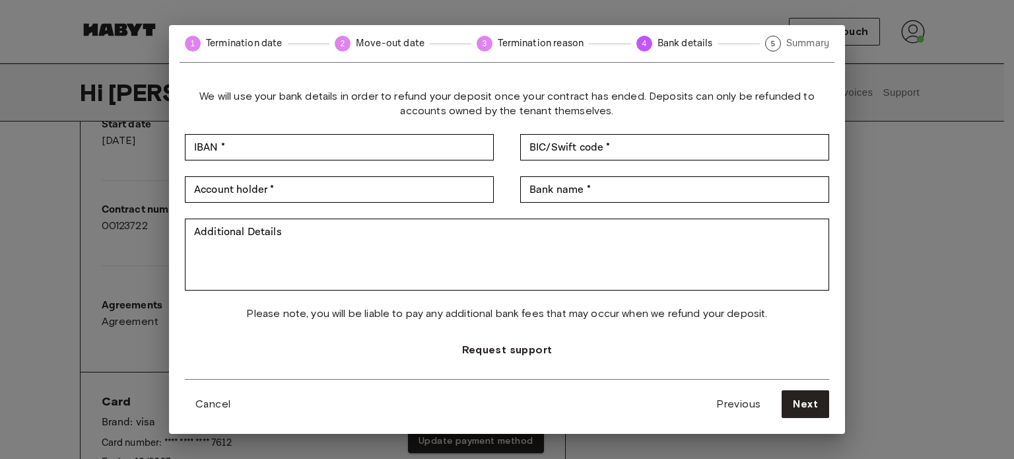
click at [511, 189] on div "Account holder * Account holder * Bank name * Bank name *" at bounding box center [507, 189] width 644 height 26
